Goal: Transaction & Acquisition: Purchase product/service

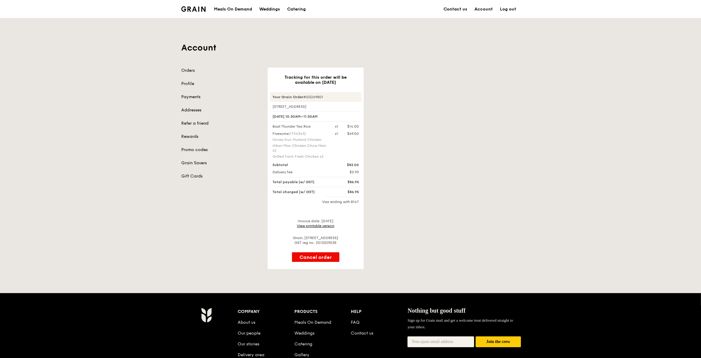
click at [200, 12] on div "Grain logo" at bounding box center [193, 9] width 24 height 18
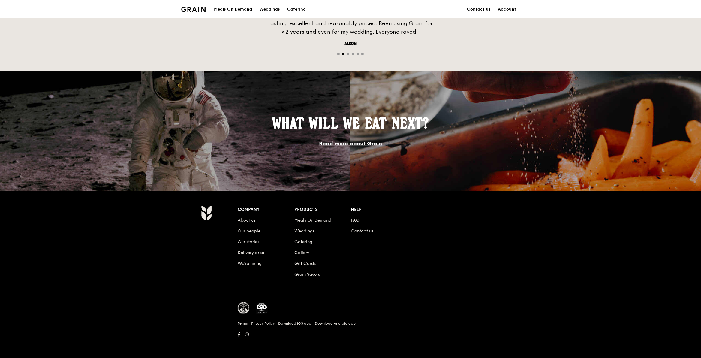
scroll to position [133, 0]
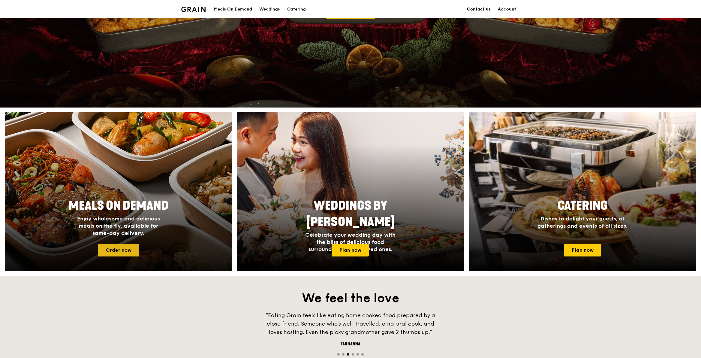
click at [114, 248] on link "Order now" at bounding box center [118, 250] width 41 height 13
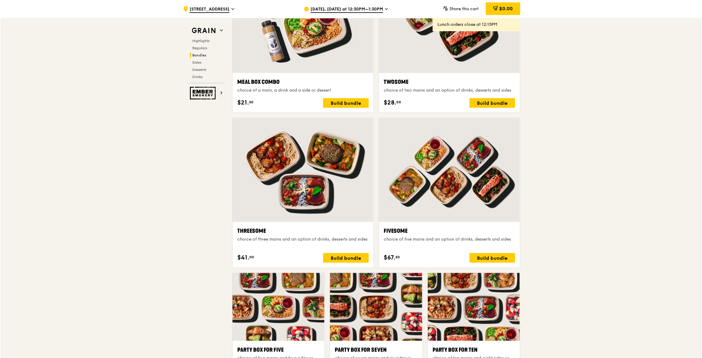
scroll to position [938, 0]
click at [443, 227] on div "Fivesome choice of five mains and an option of drinks, desserts and sides $67. …" at bounding box center [448, 244] width 141 height 46
click at [488, 257] on div "Build bundle" at bounding box center [492, 258] width 46 height 10
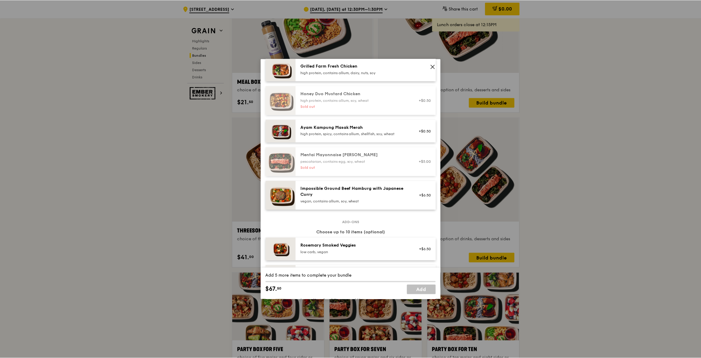
scroll to position [225, 0]
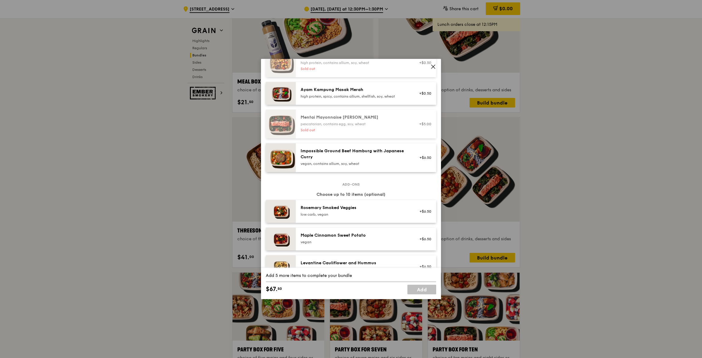
click at [433, 68] on icon at bounding box center [433, 66] width 5 height 5
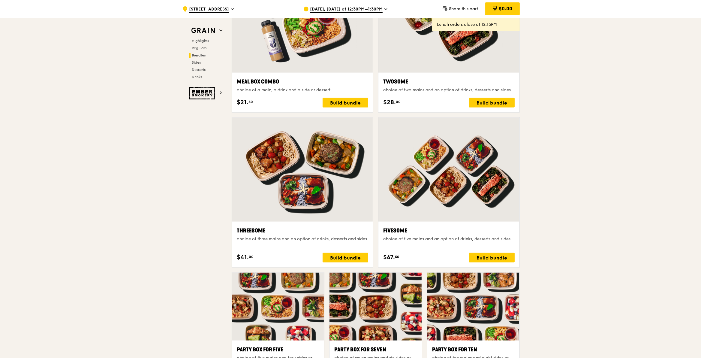
click at [332, 10] on span "[DATE], [DATE] at 12:30PM–1:30PM" at bounding box center [346, 9] width 73 height 7
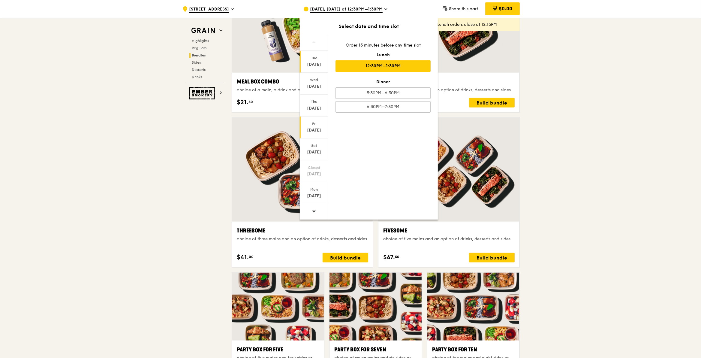
click at [313, 125] on div "Fri" at bounding box center [314, 123] width 27 height 5
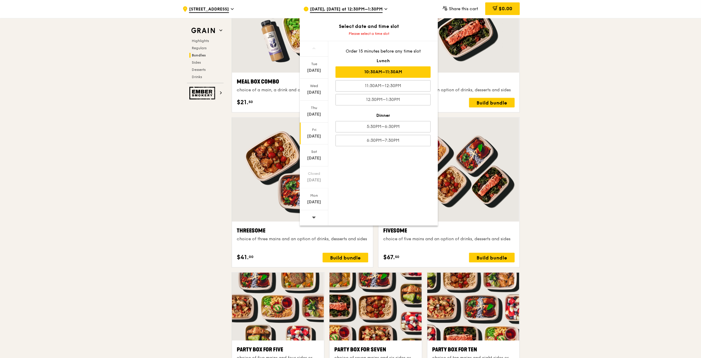
click at [386, 77] on div "10:30AM–11:30AM" at bounding box center [382, 71] width 95 height 11
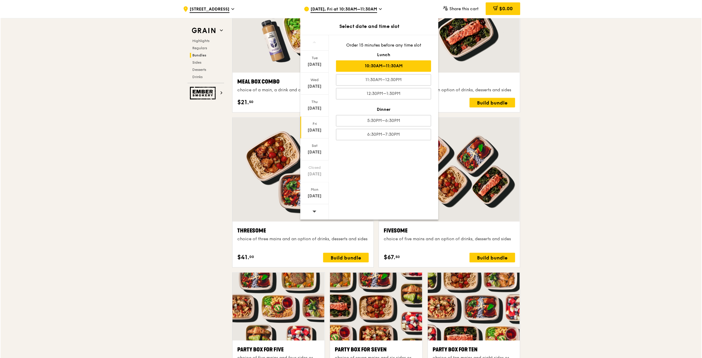
scroll to position [938, 0]
click at [556, 159] on div ".cls-1 { fill: none; stroke: #fff; stroke-linecap: round; stroke-linejoin: roun…" at bounding box center [350, 342] width 701 height 2524
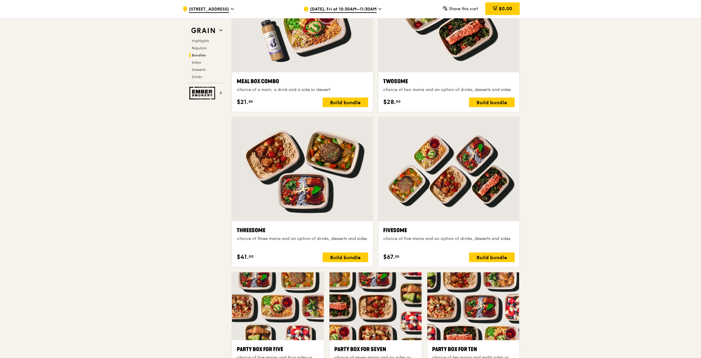
click at [487, 188] on div at bounding box center [448, 169] width 141 height 104
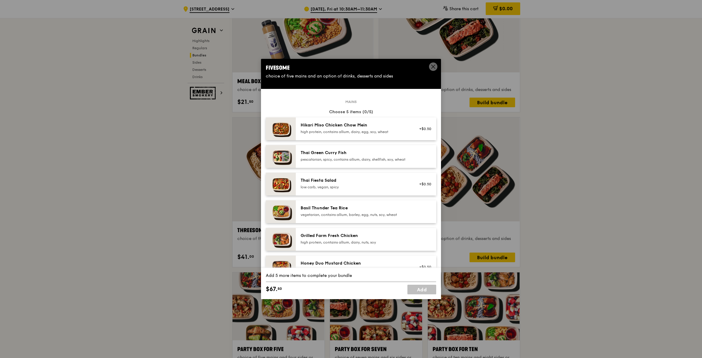
click at [288, 155] on img at bounding box center [281, 156] width 30 height 23
click at [426, 160] on link "Remove" at bounding box center [425, 158] width 14 height 4
click at [316, 211] on div "Basil Thunder Tea Rice" at bounding box center [355, 208] width 108 height 6
click at [344, 156] on div "Thai Green [PERSON_NAME] Fish pescatarian, spicy, contains allium, dairy, shell…" at bounding box center [355, 156] width 108 height 12
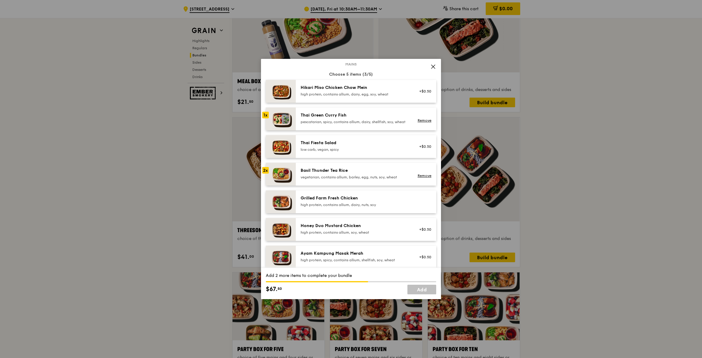
scroll to position [75, 0]
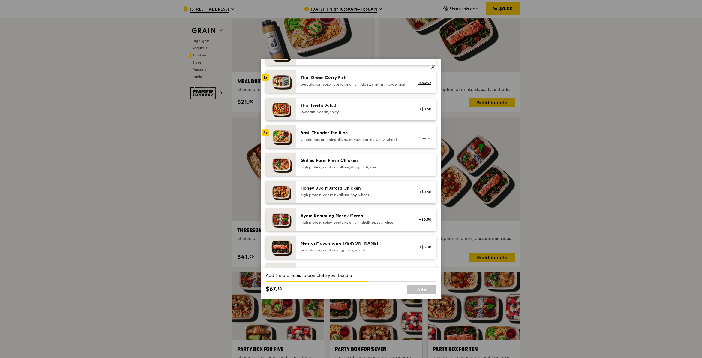
click at [401, 189] on div "Honey Duo Mustard Chicken high protein, contains allium, soy, wheat +$0.50" at bounding box center [366, 191] width 140 height 23
click at [369, 171] on div "Grilled Farm Fresh Chicken high protein, contains allium, dairy, nuts, soy" at bounding box center [354, 164] width 115 height 13
click at [419, 290] on link "Add" at bounding box center [422, 289] width 29 height 10
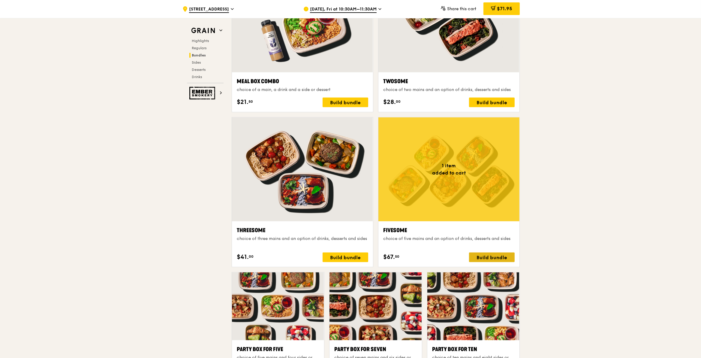
click at [484, 259] on div "Build bundle" at bounding box center [492, 257] width 46 height 10
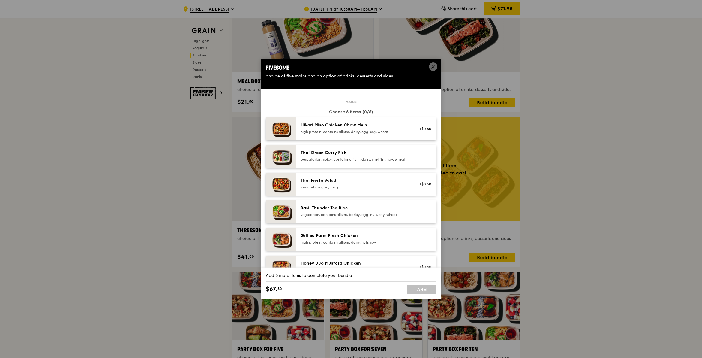
click at [325, 132] on div "high protein, contains allium, dairy, egg, soy, wheat" at bounding box center [355, 131] width 108 height 5
click at [320, 151] on div "Thai Green Curry Fish" at bounding box center [355, 153] width 108 height 6
click at [331, 239] on div "Grilled Farm Fresh Chicken" at bounding box center [355, 236] width 108 height 6
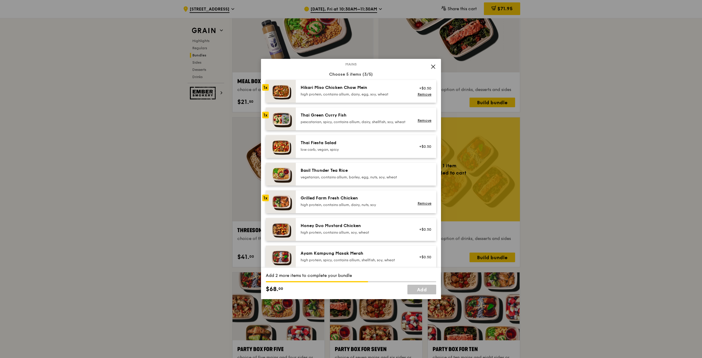
click at [322, 233] on div "Honey Duo Mustard Chicken high protein, contains allium, soy, wheat" at bounding box center [355, 229] width 108 height 12
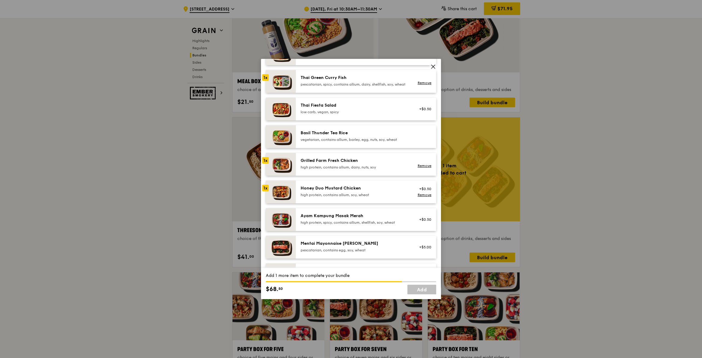
scroll to position [113, 0]
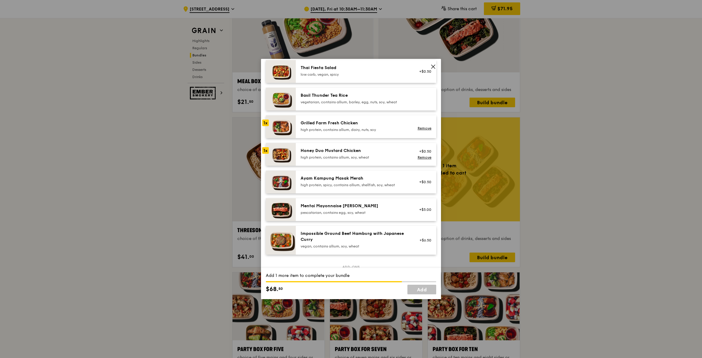
click at [311, 181] on div "Ayam Kampung Masak Merah" at bounding box center [355, 178] width 108 height 6
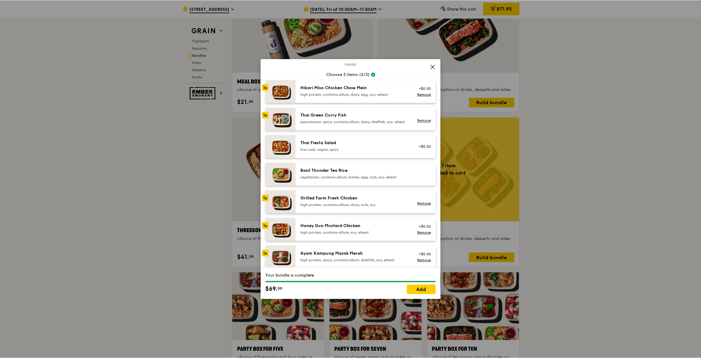
scroll to position [75, 0]
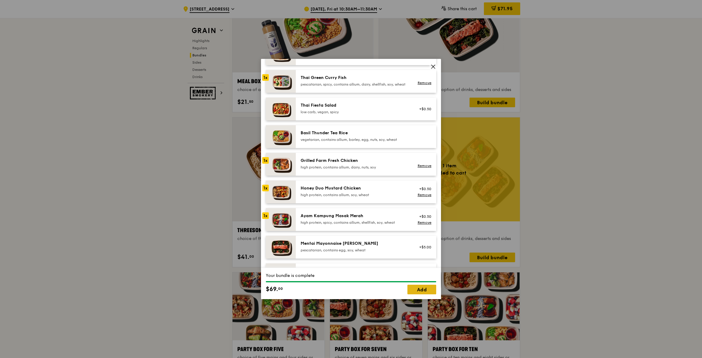
click at [414, 287] on link "Add" at bounding box center [422, 289] width 29 height 10
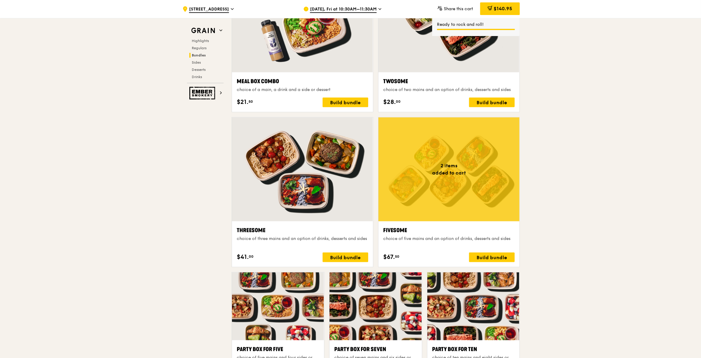
scroll to position [751, 0]
